Goal: Information Seeking & Learning: Learn about a topic

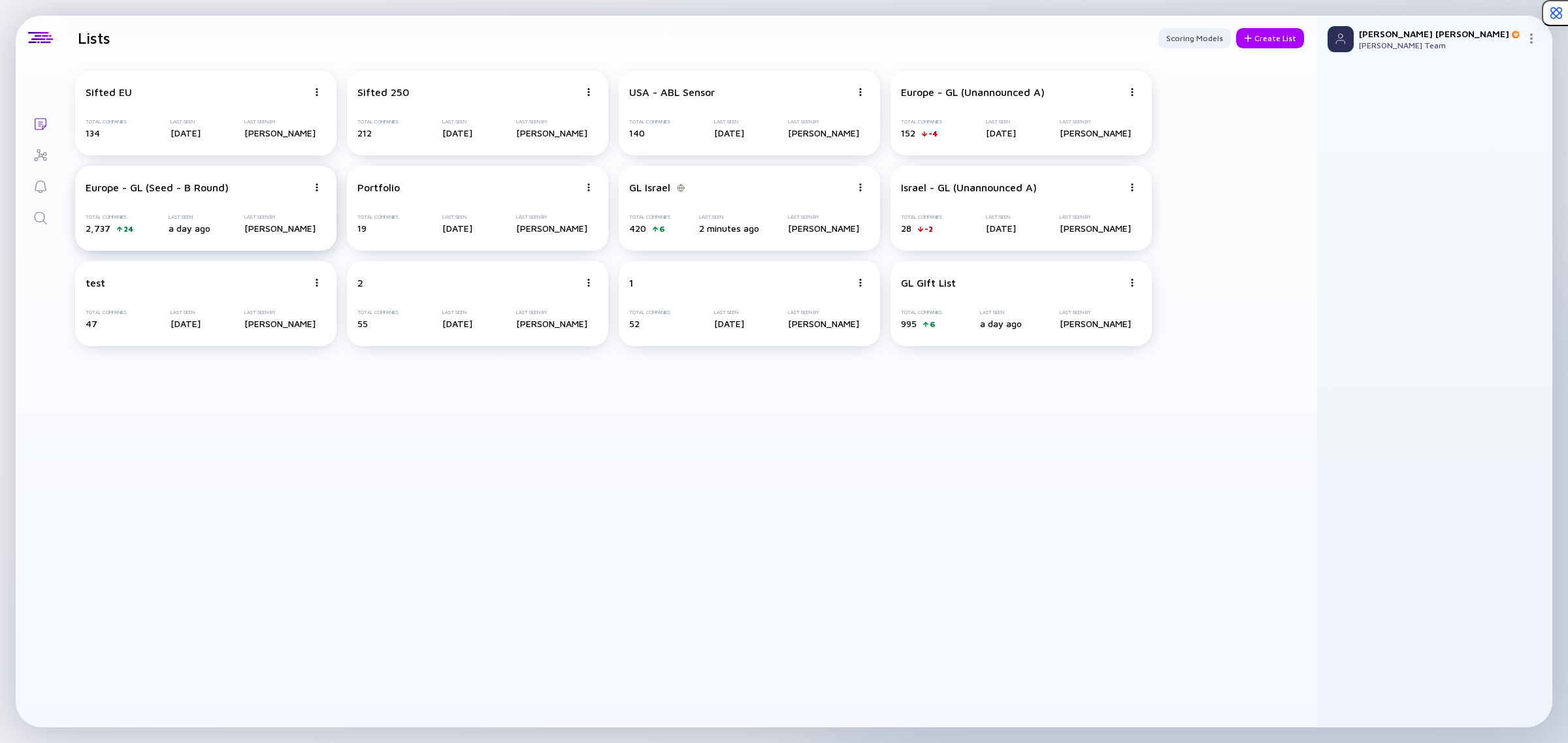
click at [103, 197] on div "Europe - GL (Seed - B Round) Total Companies 2,737 24 Last Seen a day ago Last …" at bounding box center [206, 208] width 262 height 85
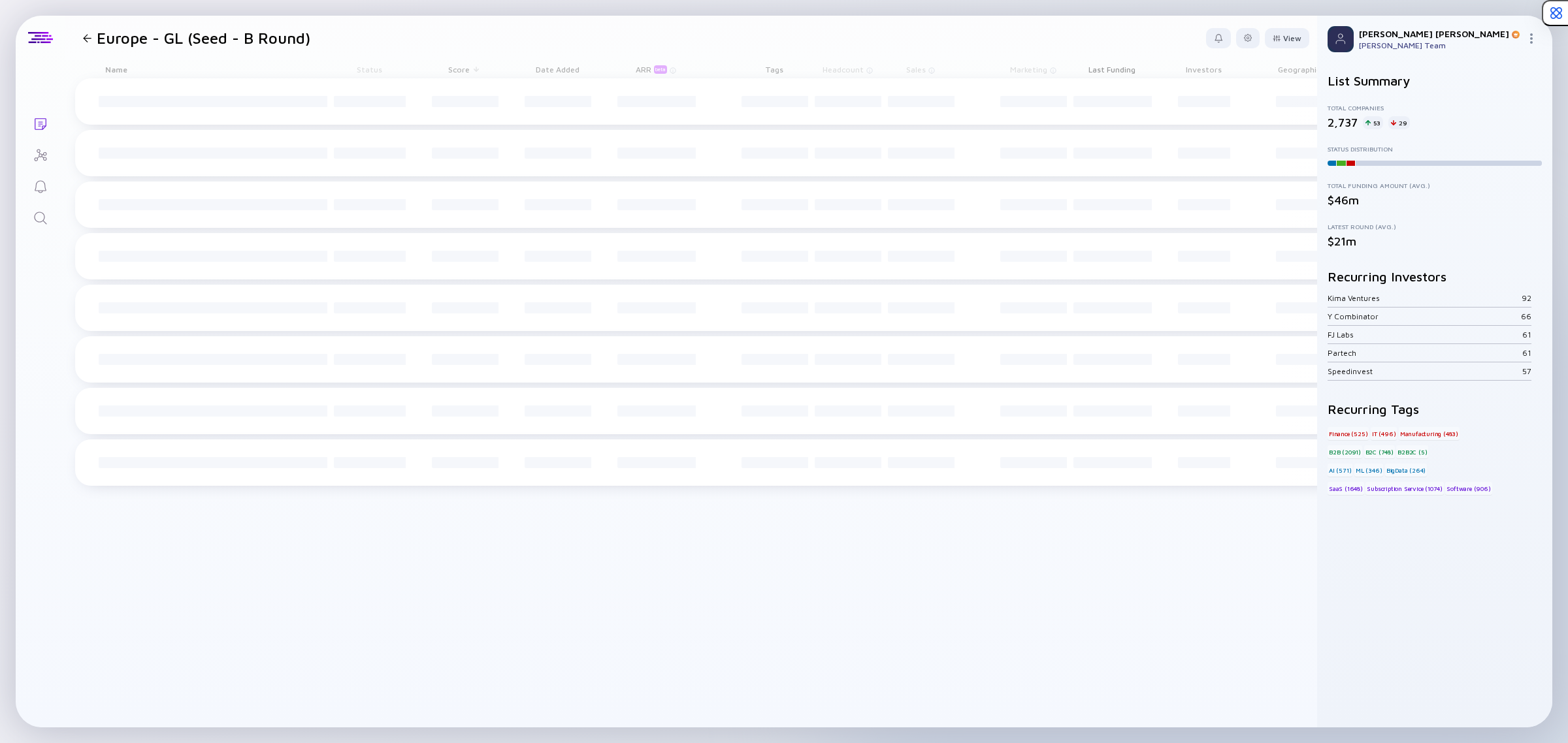
click at [34, 206] on link "Search" at bounding box center [40, 217] width 49 height 31
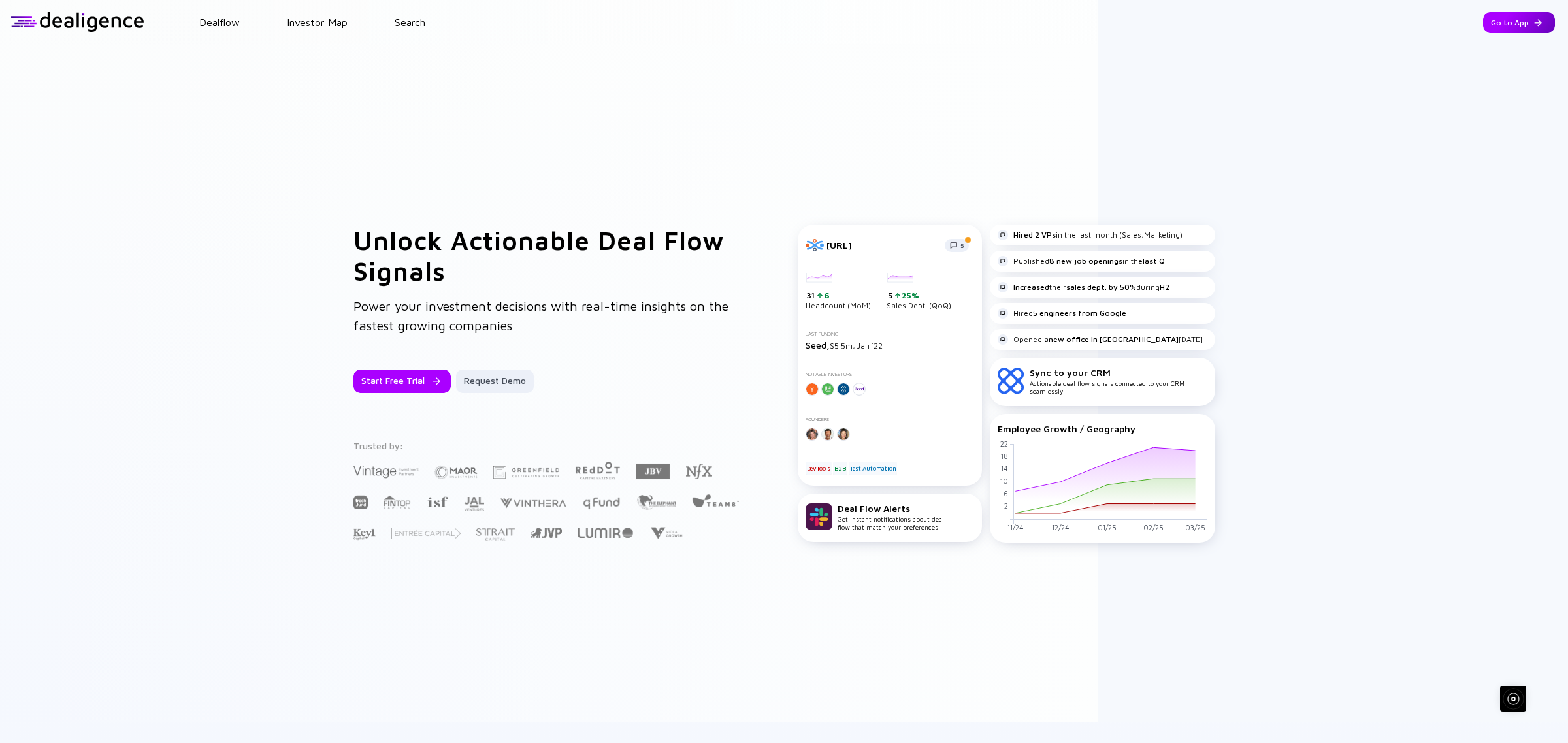
click at [1499, 22] on div "Go to App" at bounding box center [1519, 22] width 72 height 20
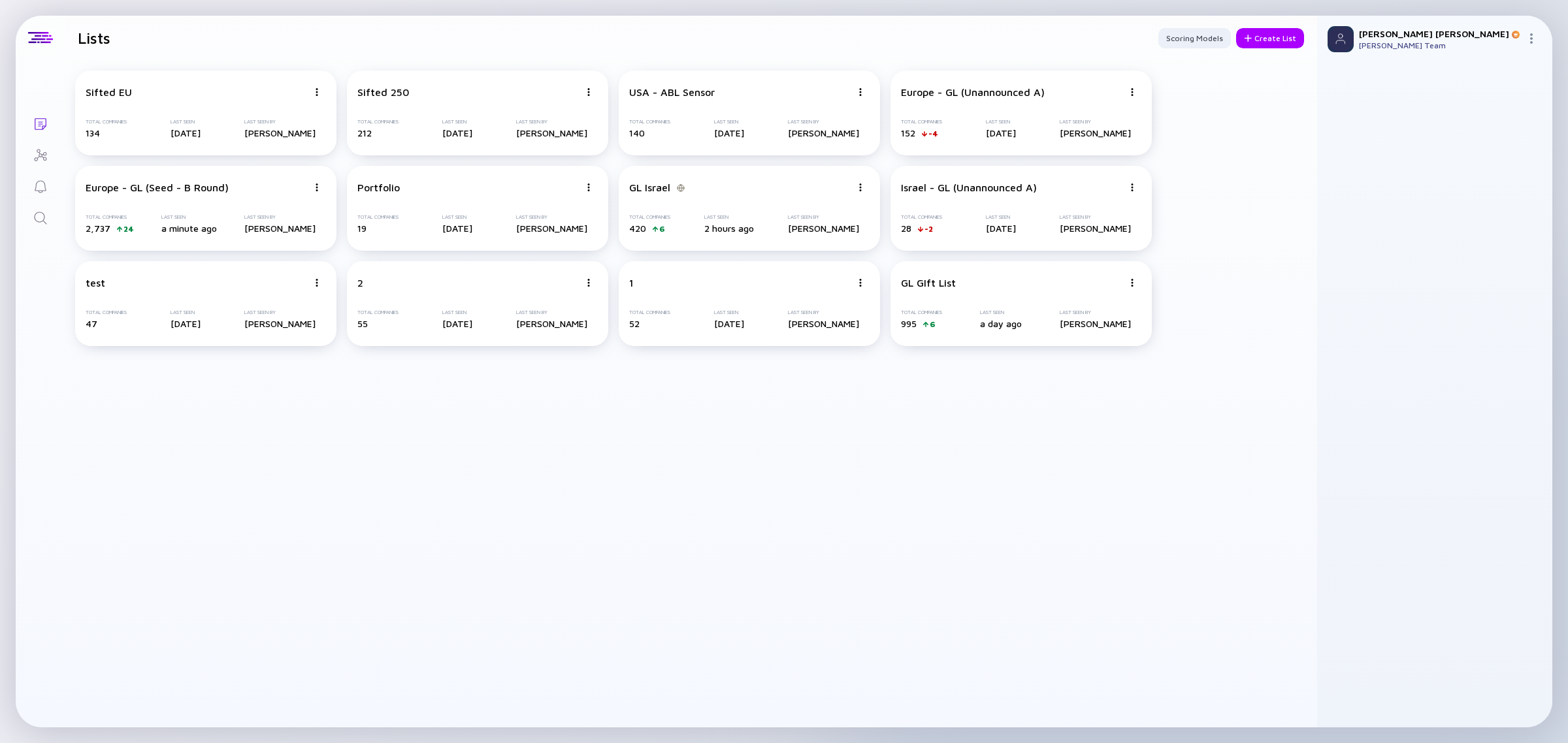
click at [32, 214] on icon "Search" at bounding box center [40, 218] width 16 height 16
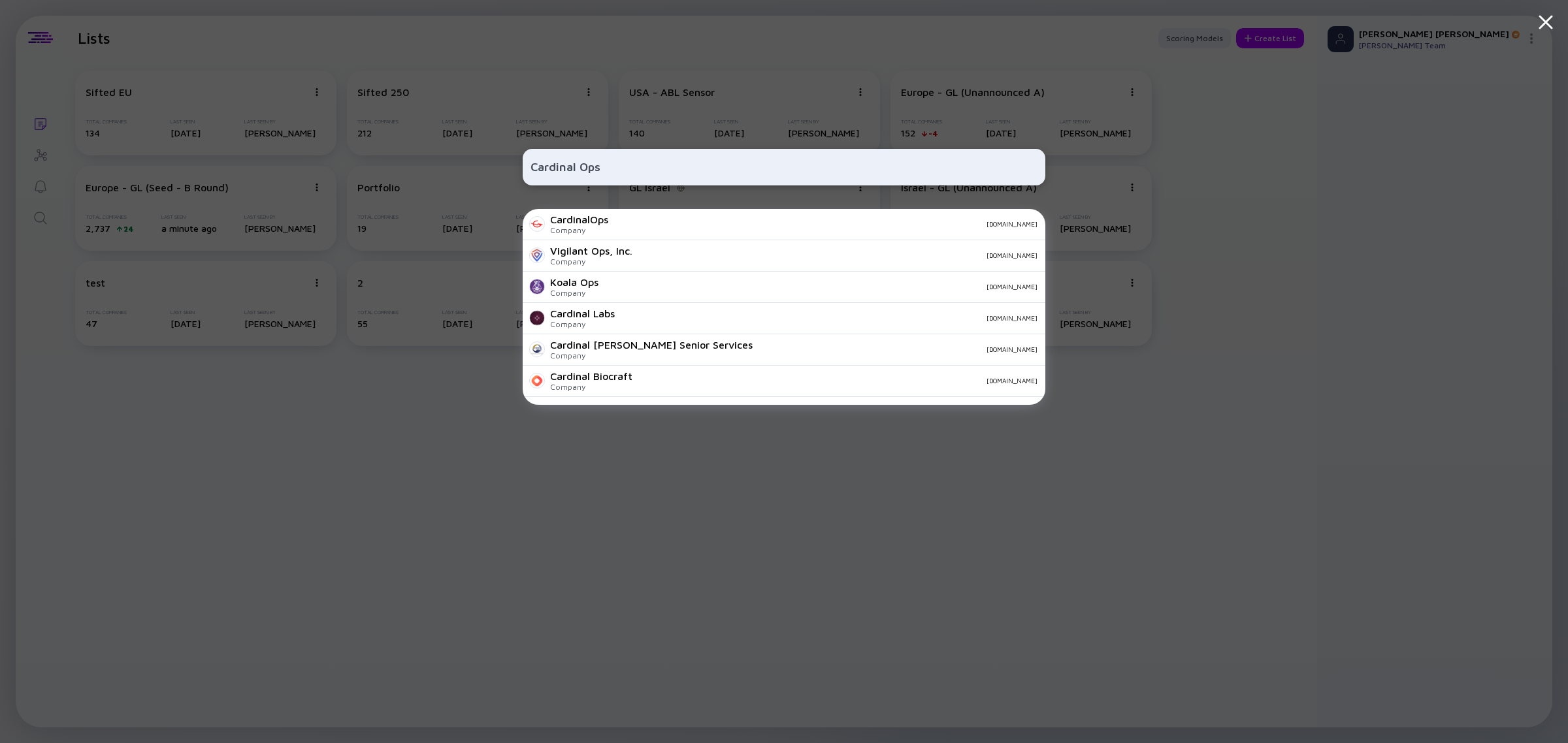
type input "Cardinal Ops"
click at [674, 223] on div "[DOMAIN_NAME]" at bounding box center [828, 224] width 419 height 8
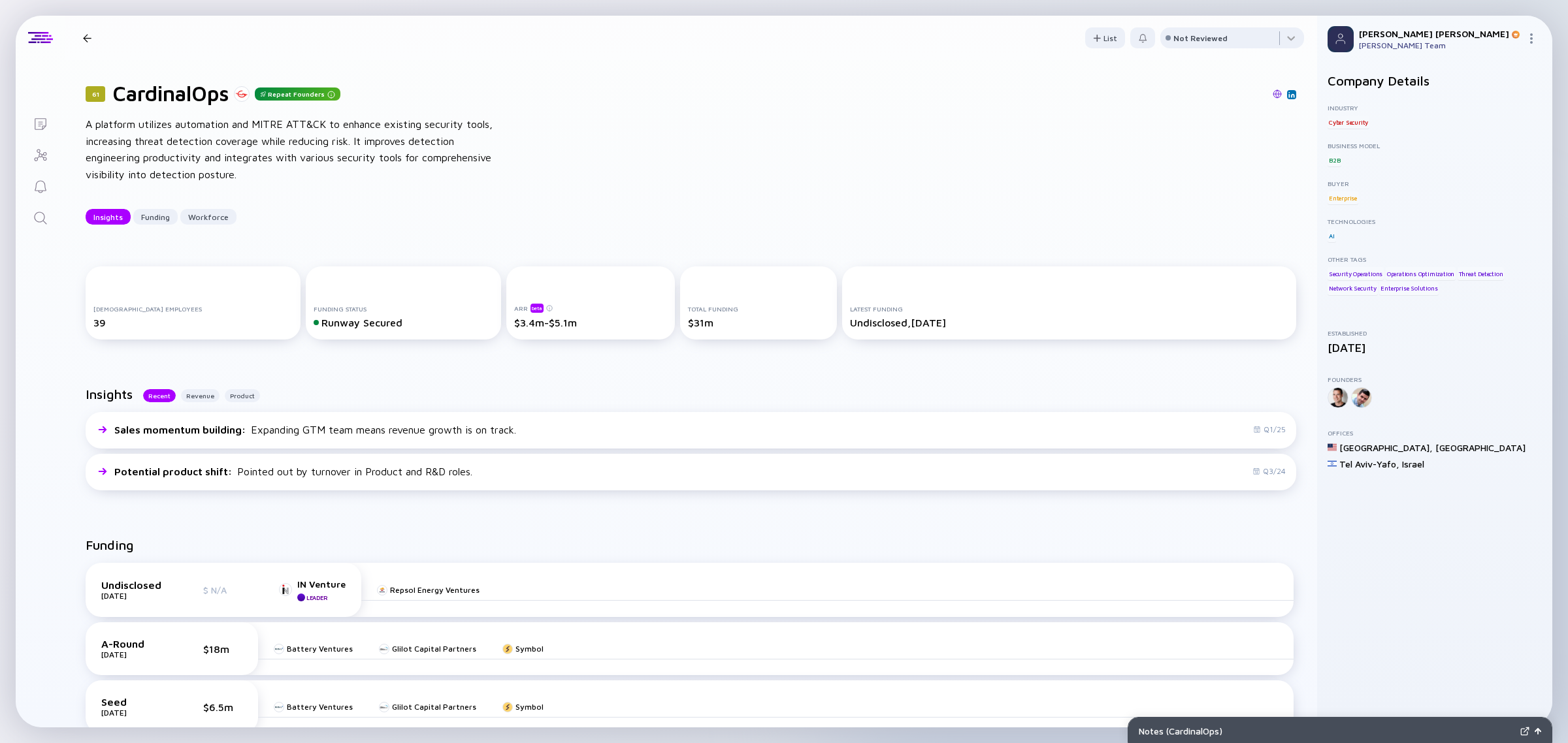
click at [84, 37] on div at bounding box center [87, 38] width 9 height 9
